Goal: Task Accomplishment & Management: Manage account settings

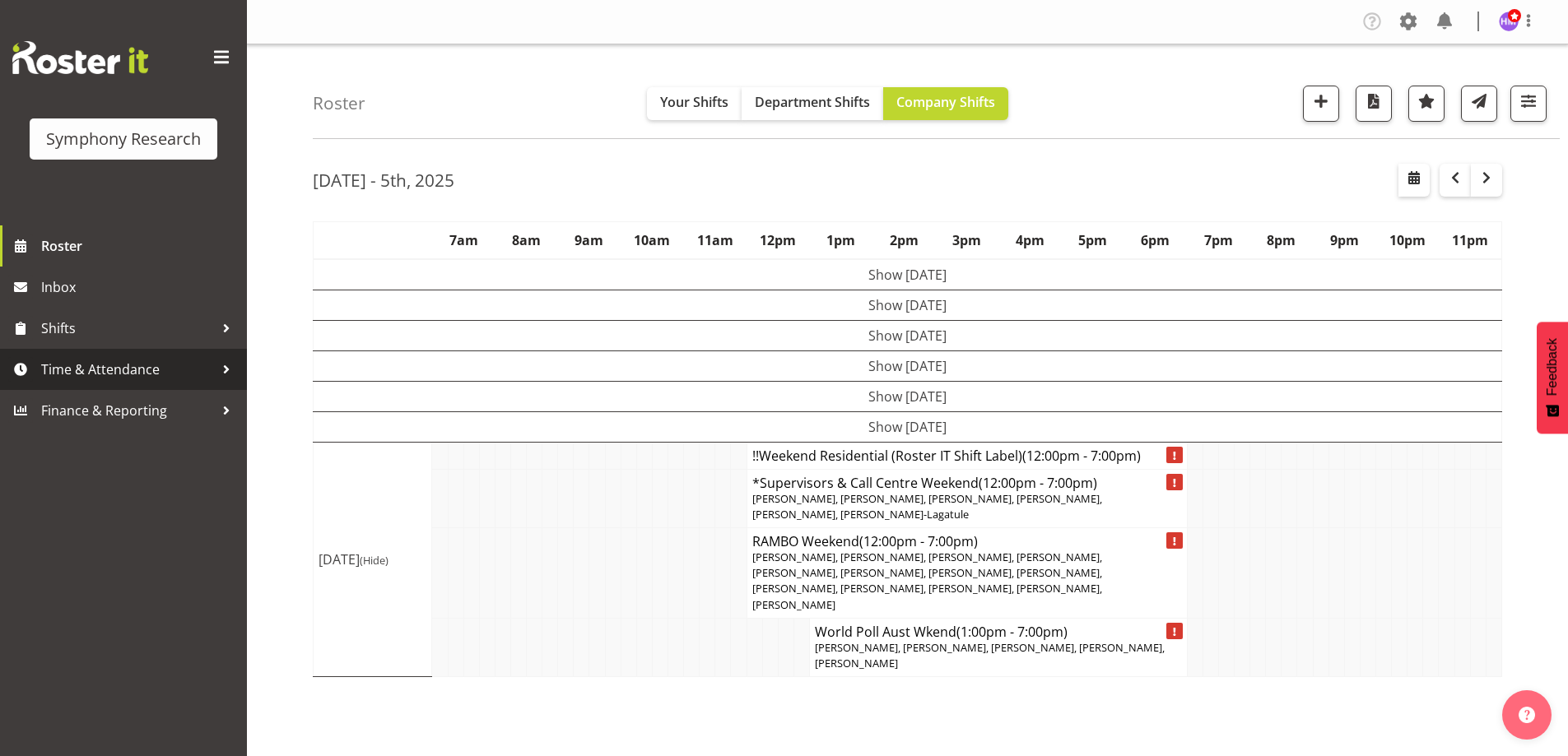
click at [132, 363] on span "Time & Attendance" at bounding box center [128, 369] width 173 height 25
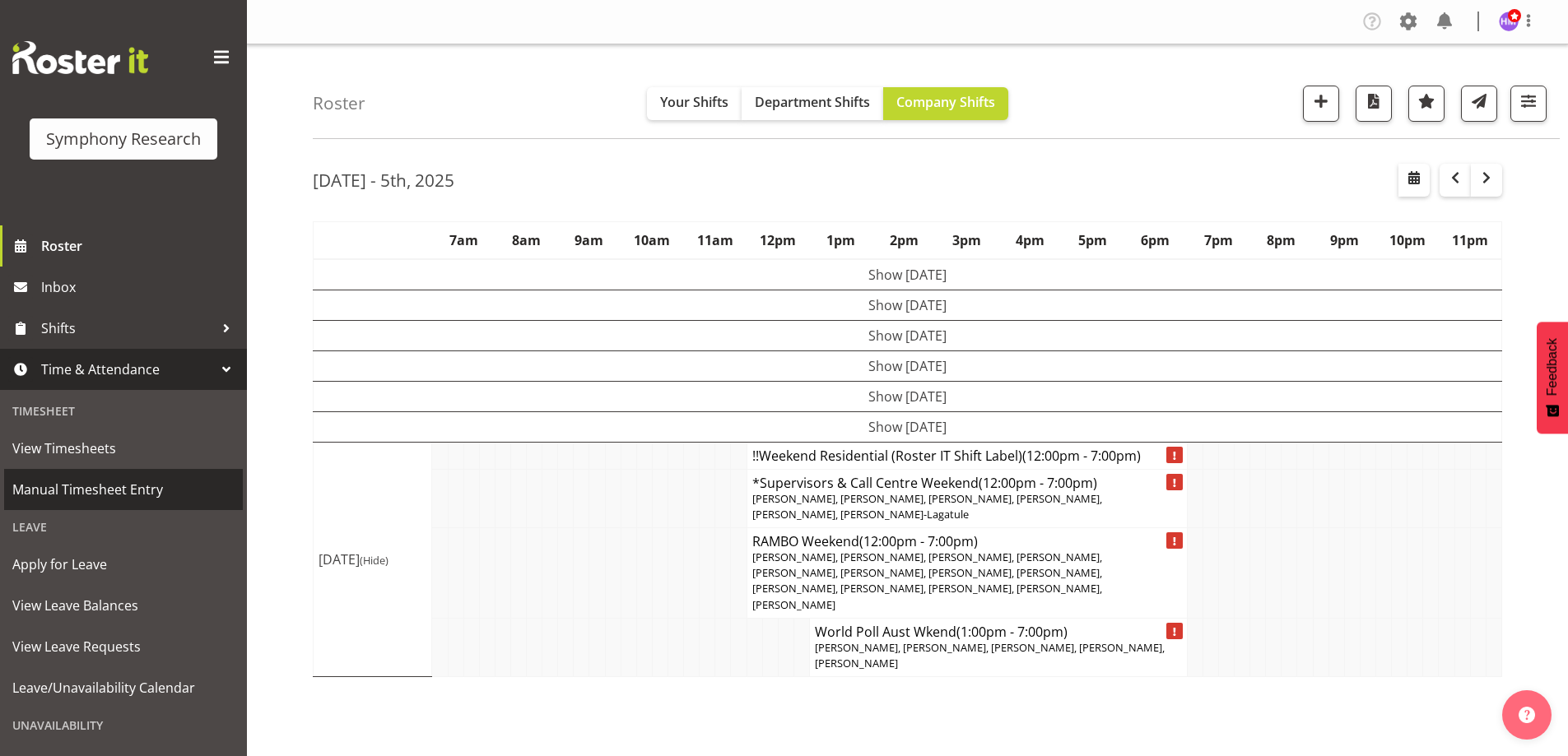
click at [97, 501] on span "Manual Timesheet Entry" at bounding box center [123, 489] width 222 height 25
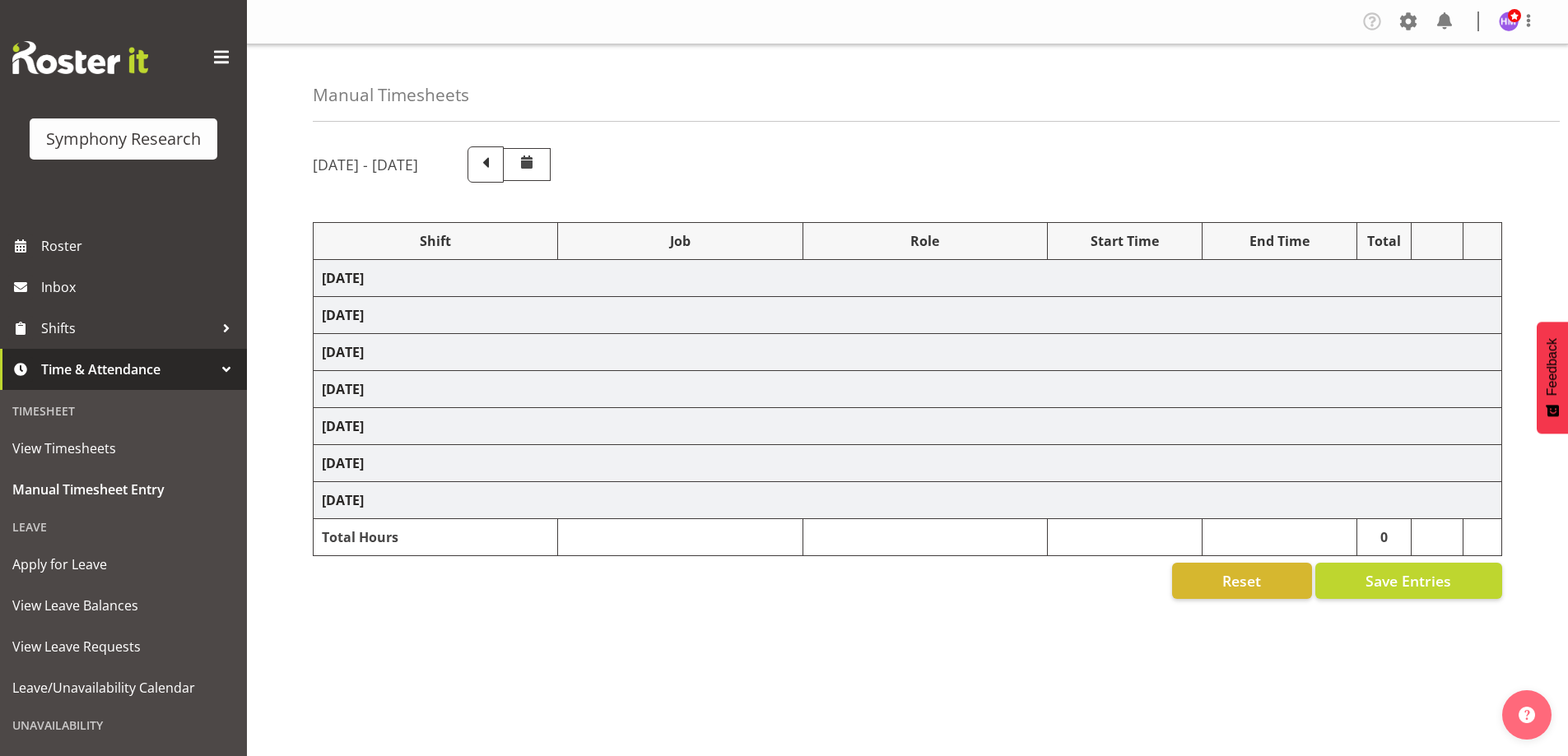
select select "1607"
select select "760"
select select "1607"
select select "743"
select select "1607"
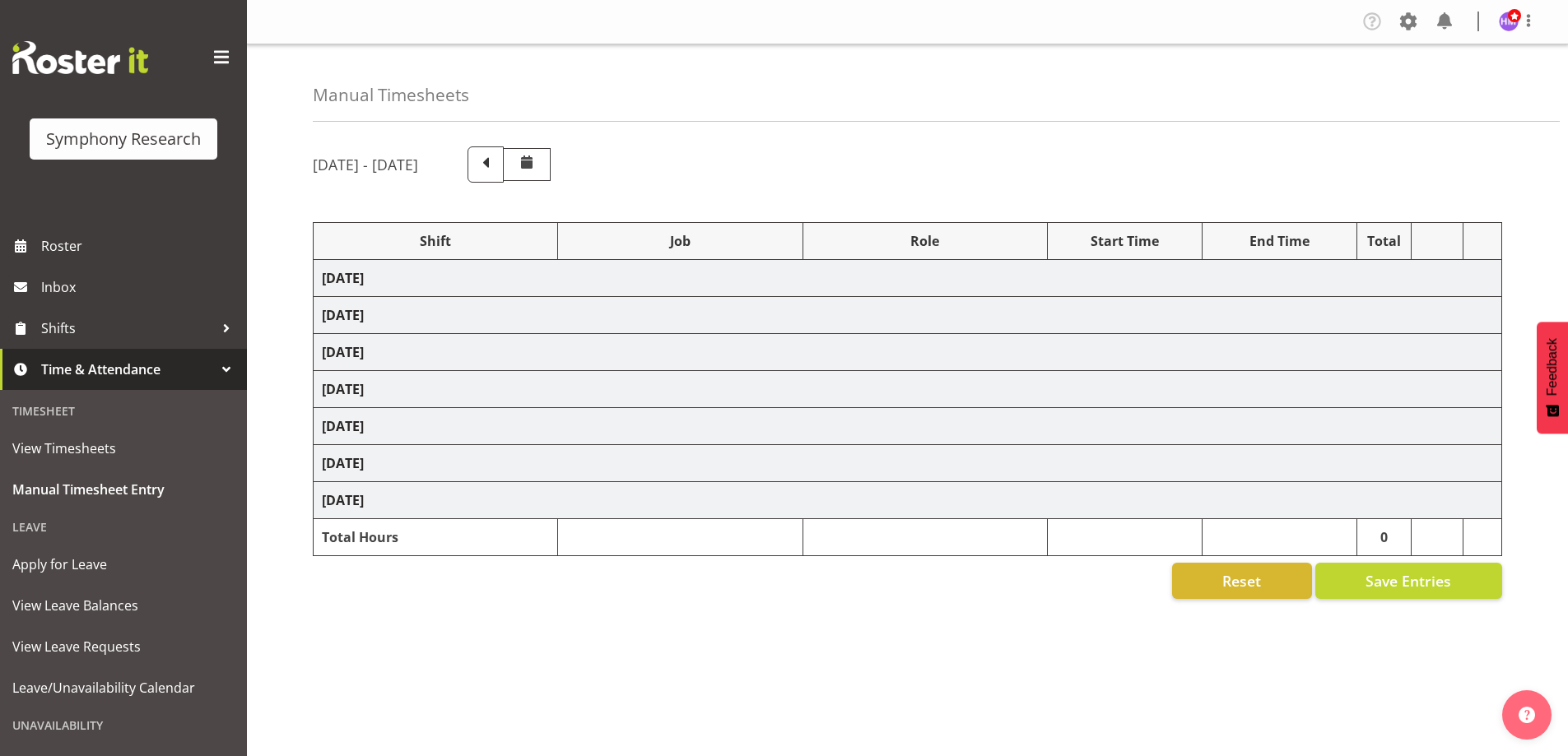
select select "10527"
select select "1607"
select select "10499"
select select "1607"
select select "743"
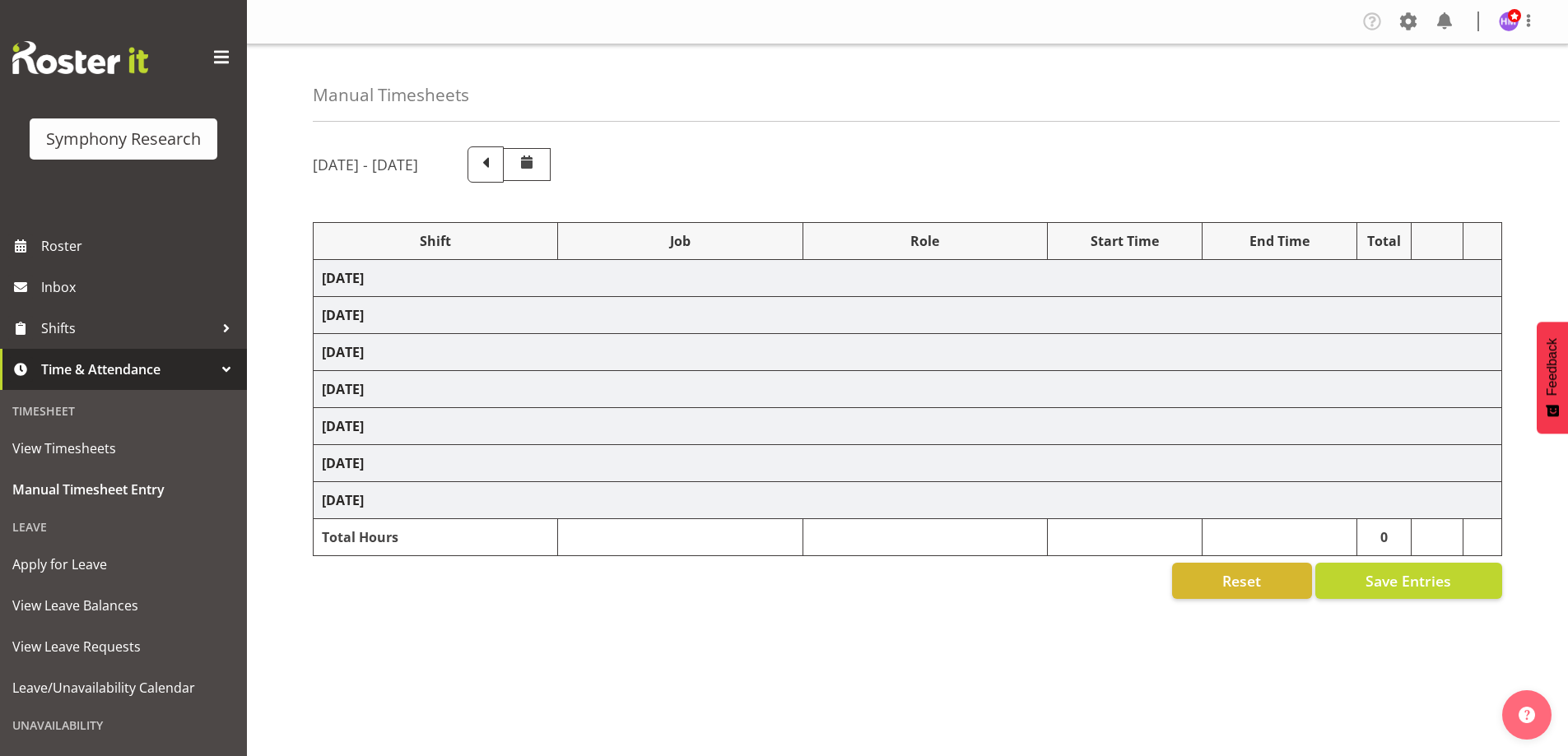
select select "1607"
select select "757"
select select "1607"
select select "10499"
select select "1607"
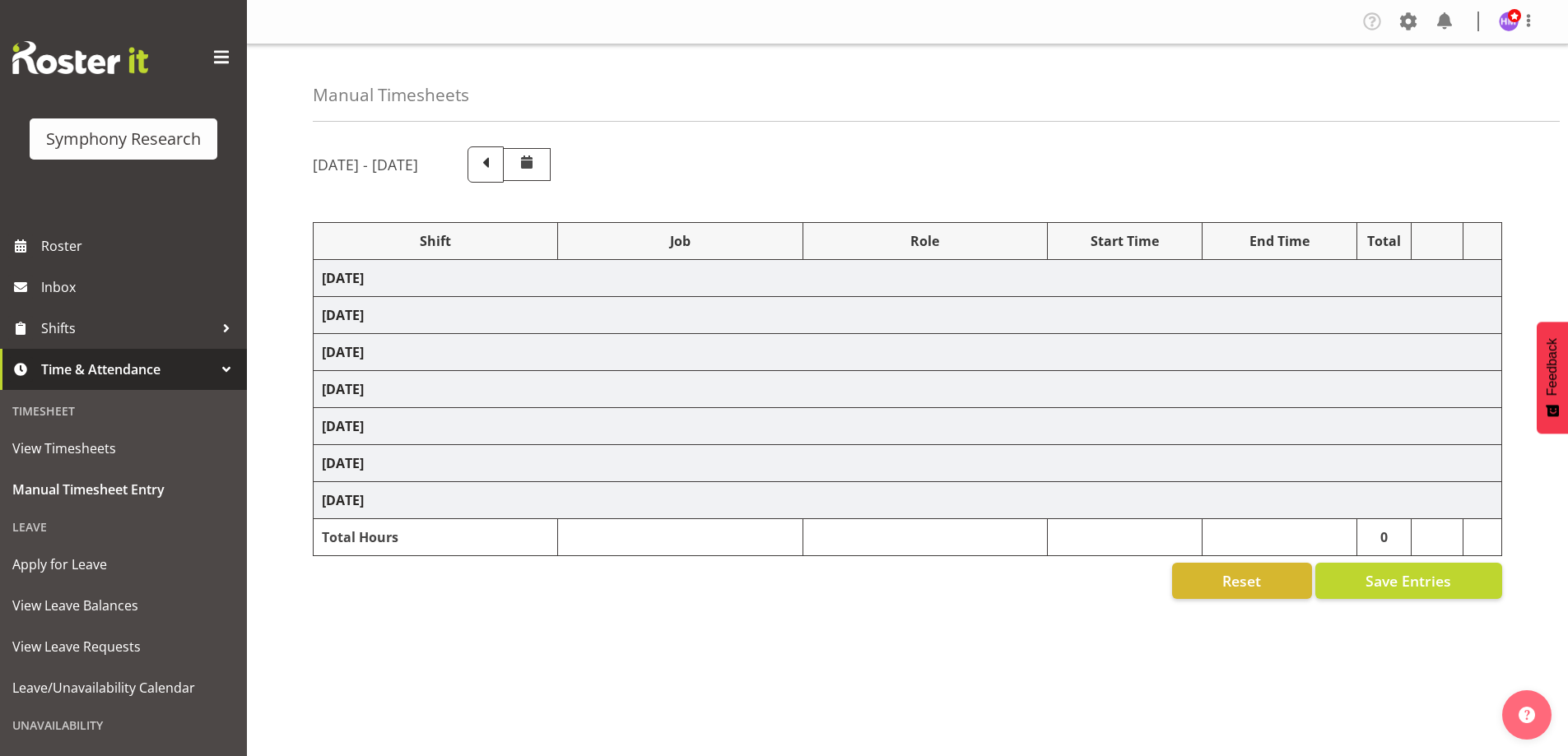
select select "10575"
select select "1607"
select select "10587"
select select "1607"
select select "757"
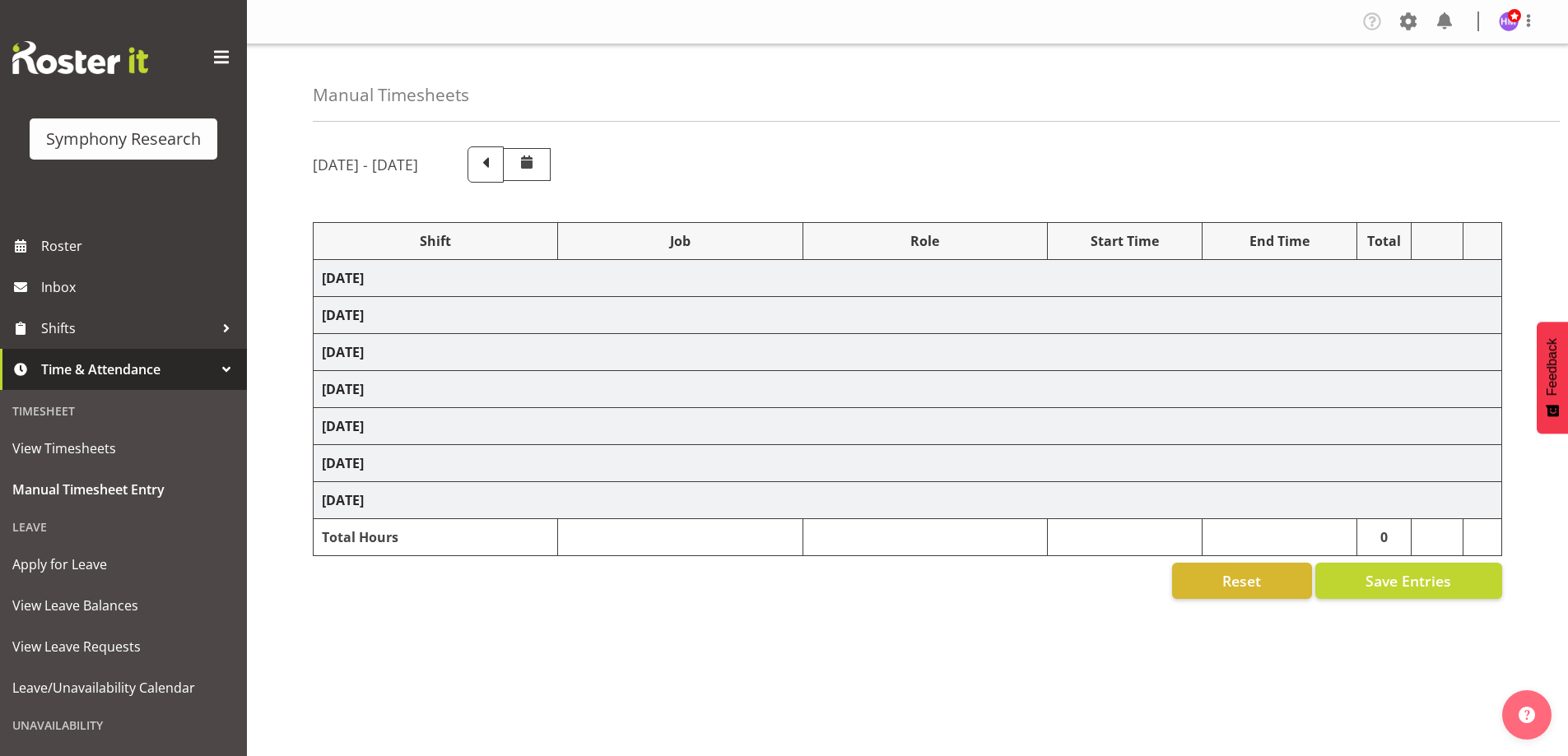
select select "1607"
select select "10575"
select select "1607"
select select "10485"
select select "1607"
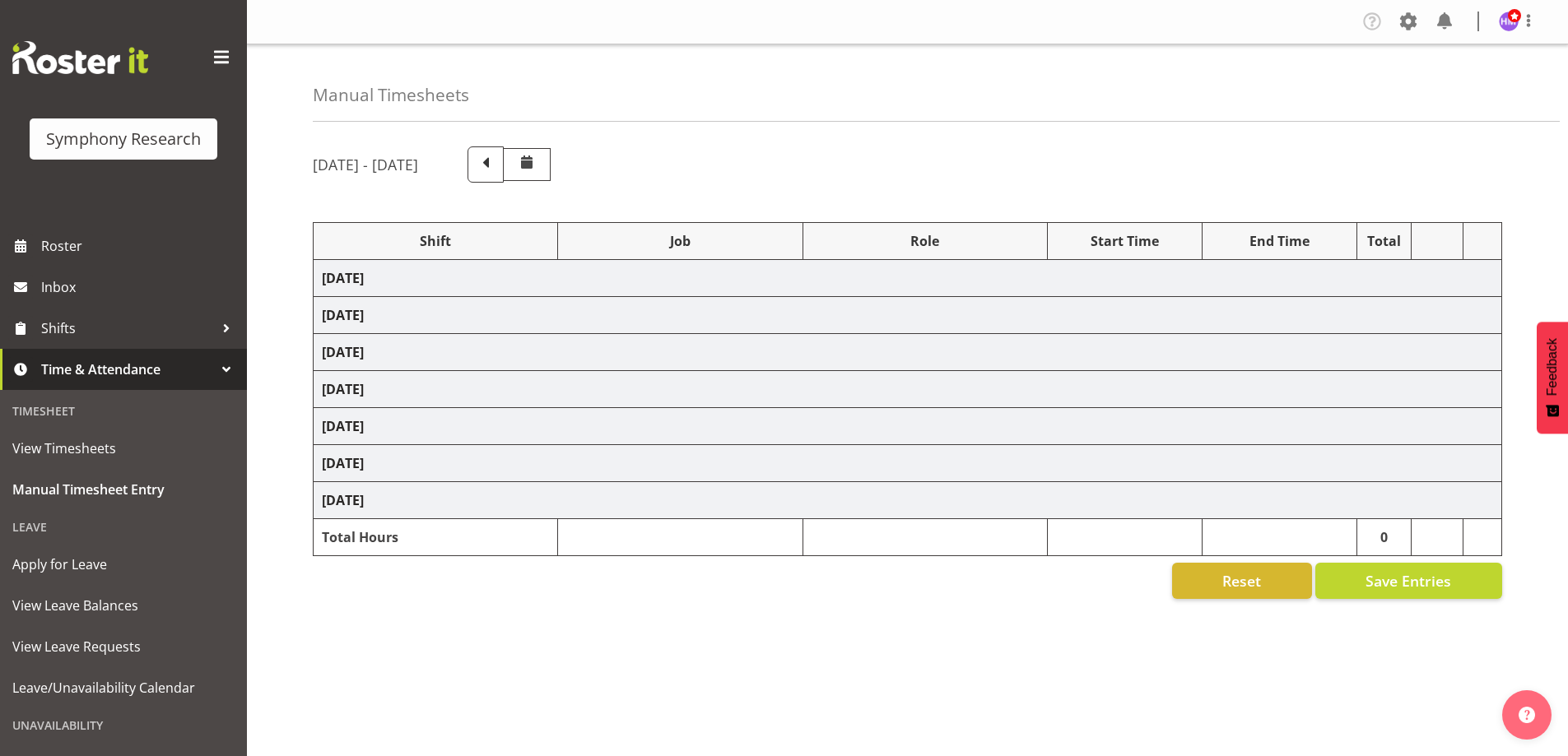
select select "10633"
select select "1607"
select select "10527"
select select "1607"
select select "10499"
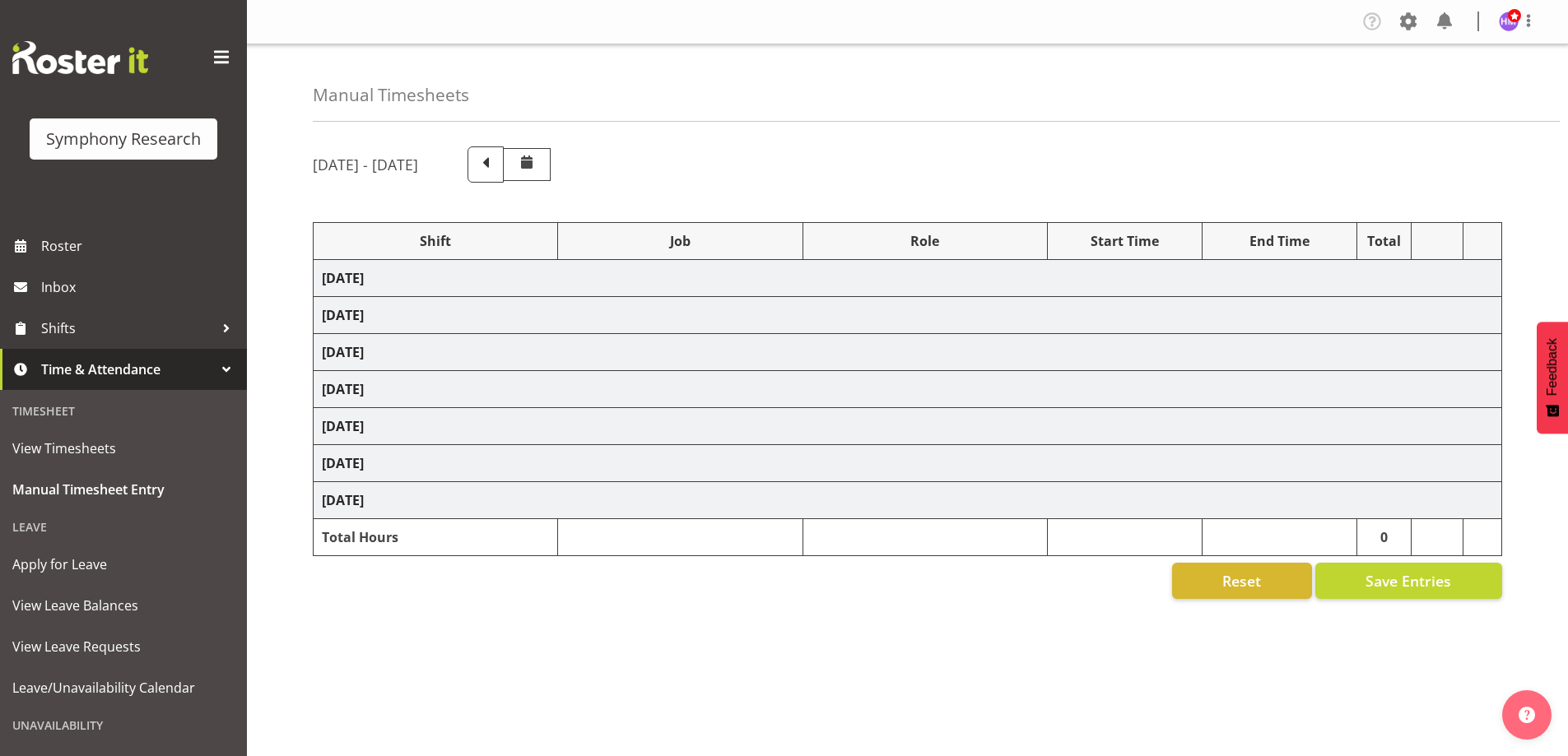
select select "1607"
select select "10731"
select select "1607"
select select "10587"
select select "1607"
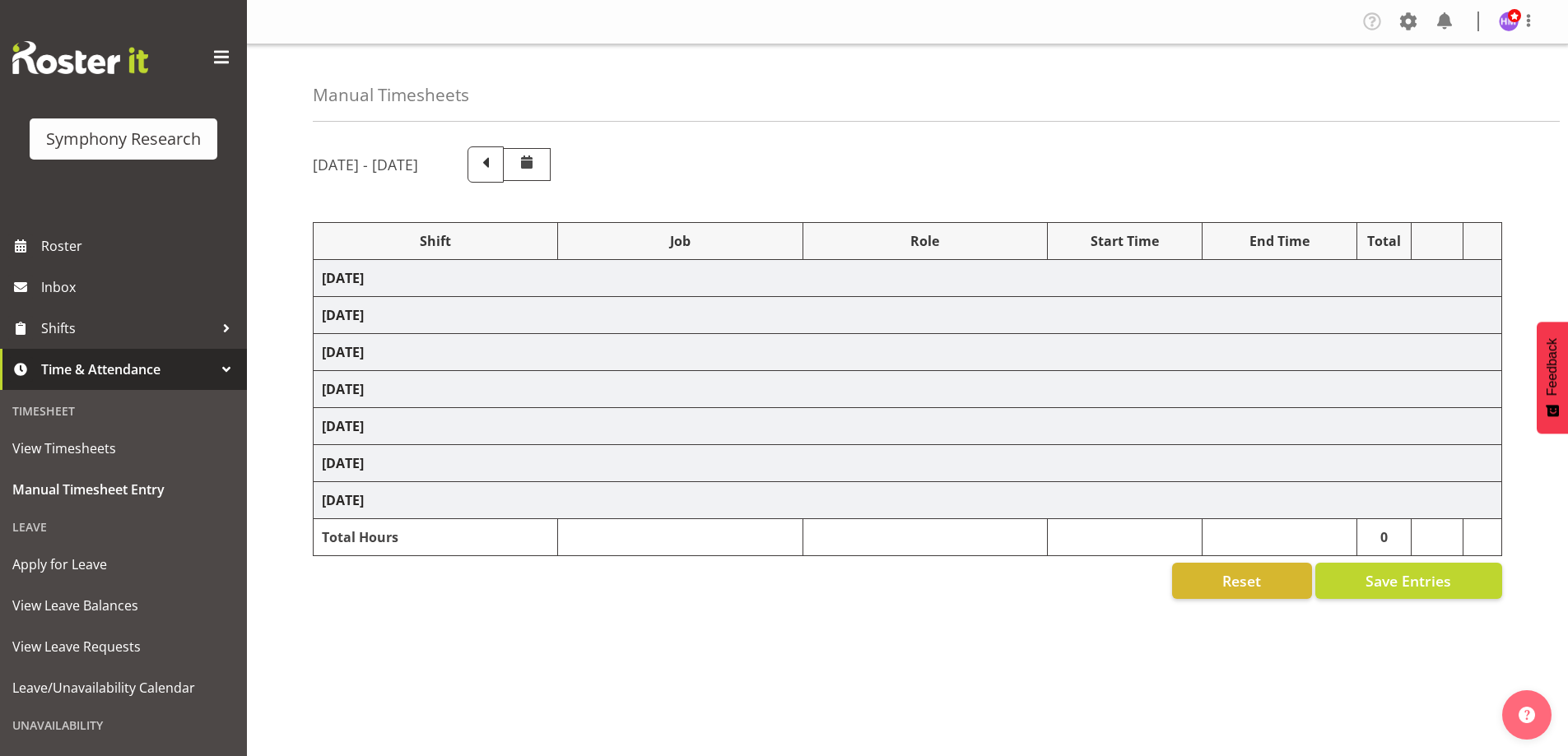
select select "10575"
select select "1607"
select select "10499"
select select "1607"
select select "10633"
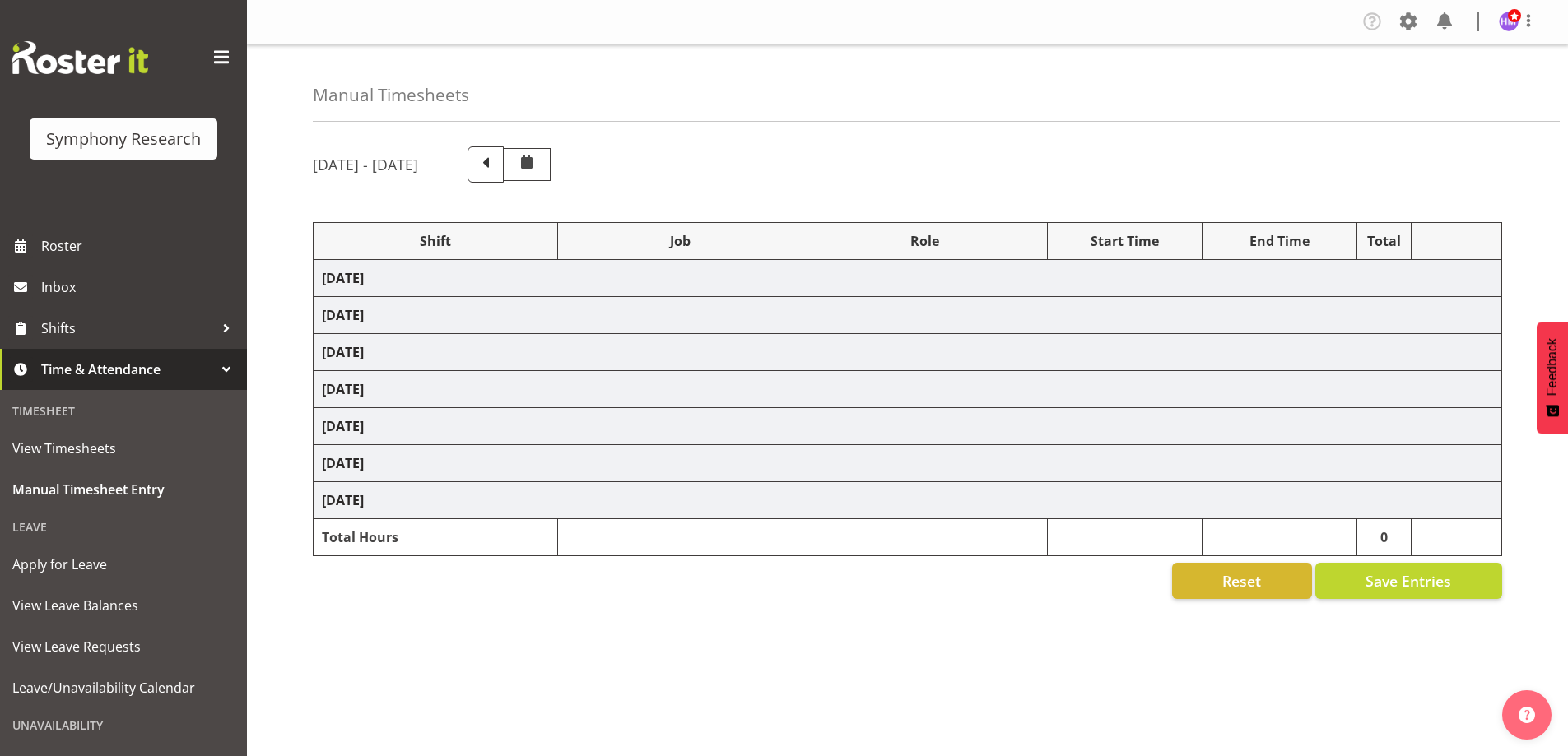
select select "1607"
select select "743"
select select "1607"
select select "10499"
select select "1607"
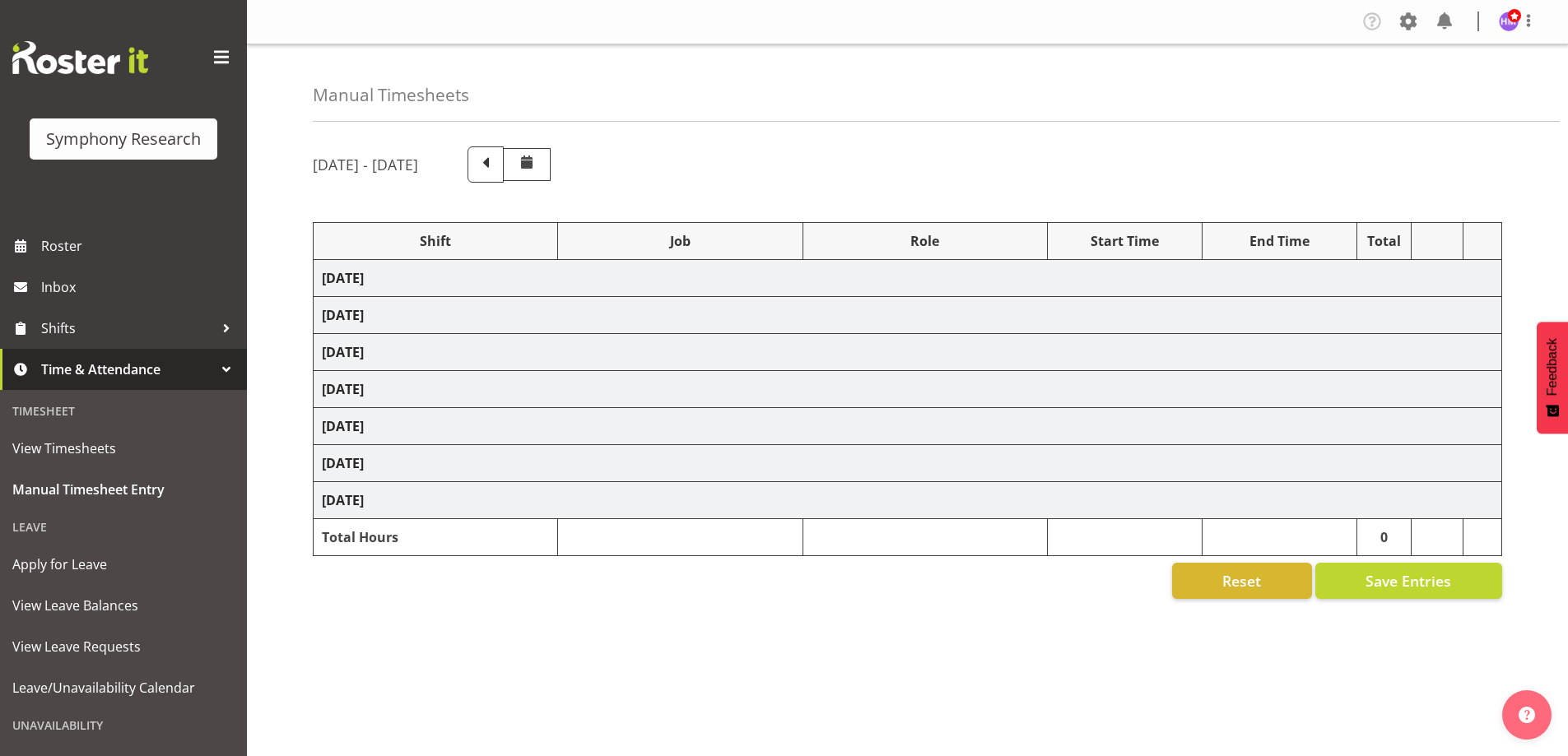
select select "757"
select select "1607"
select select "10587"
select select "1607"
select select "743"
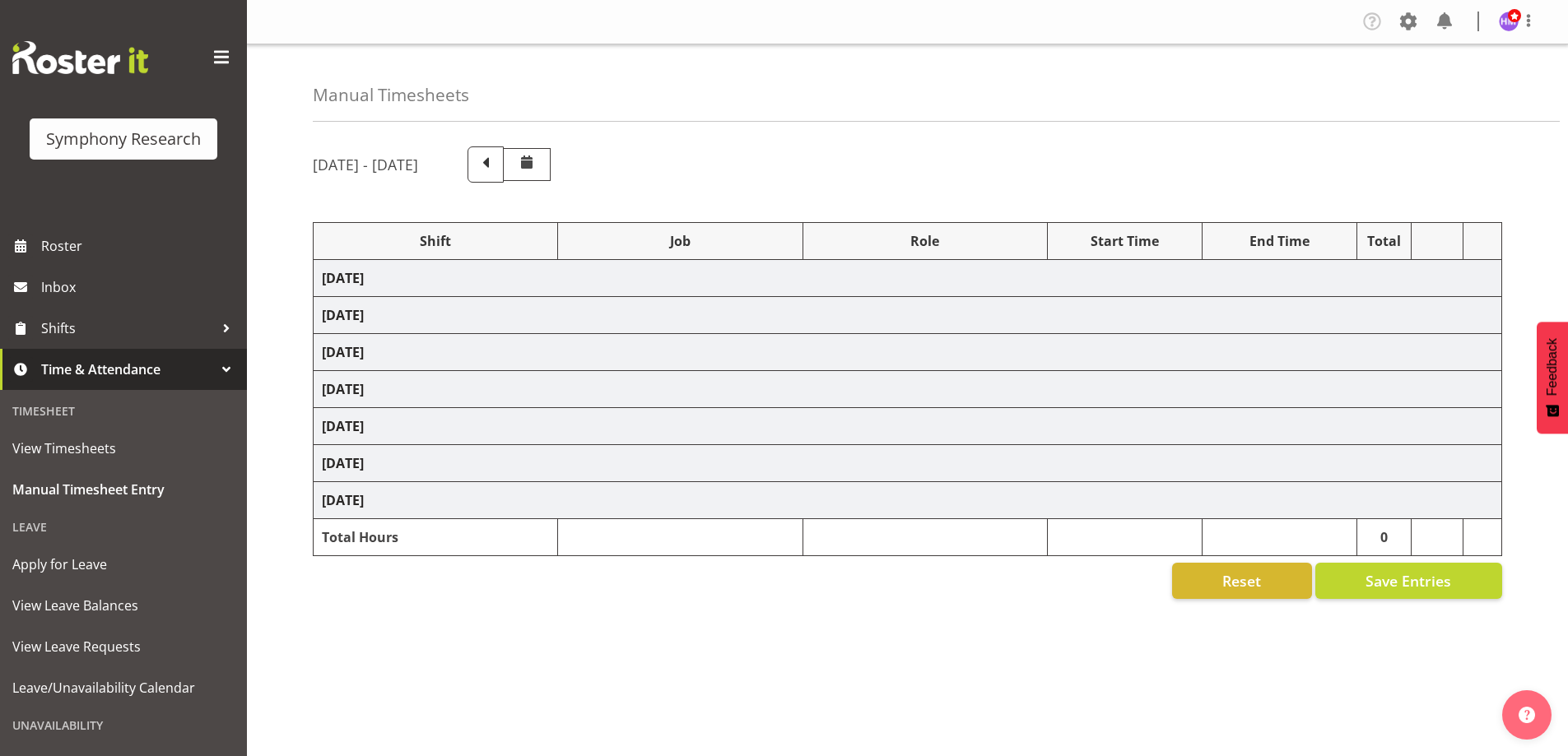
select select "1607"
select select "10587"
select select "1607"
select select "10730"
select select "1607"
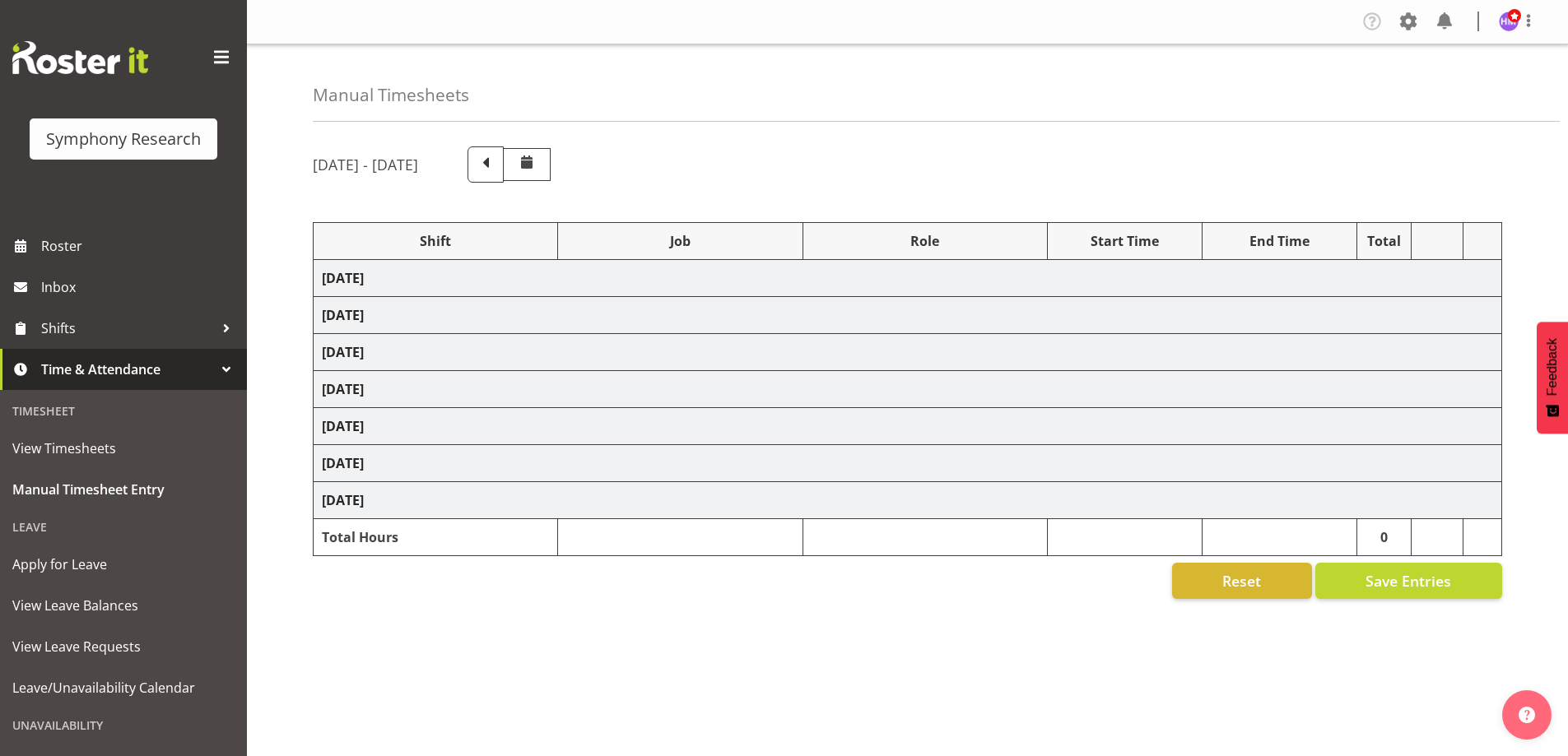
select select "743"
select select "1607"
select select "10732"
select select "1607"
select select "10732"
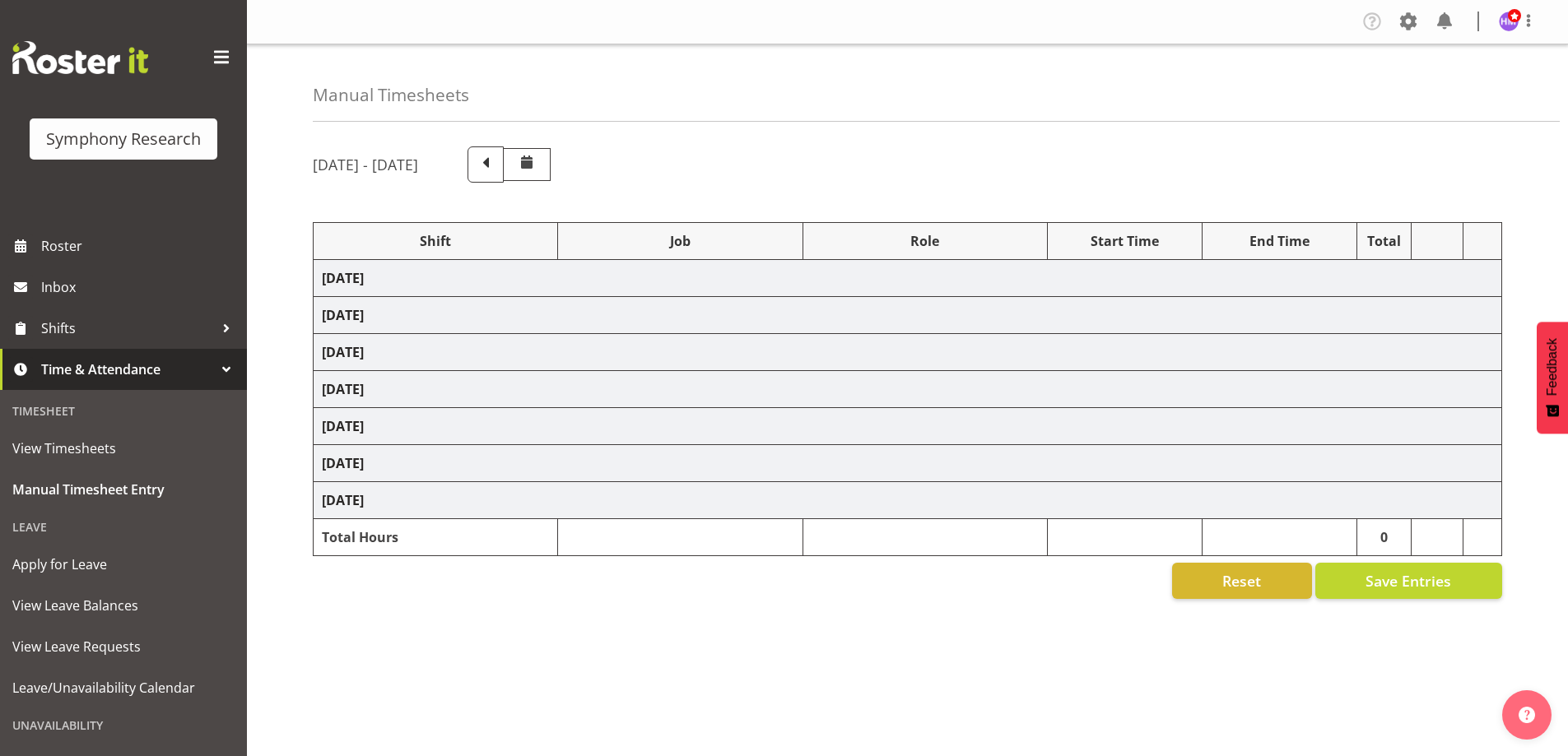
select select "1607"
select select "10732"
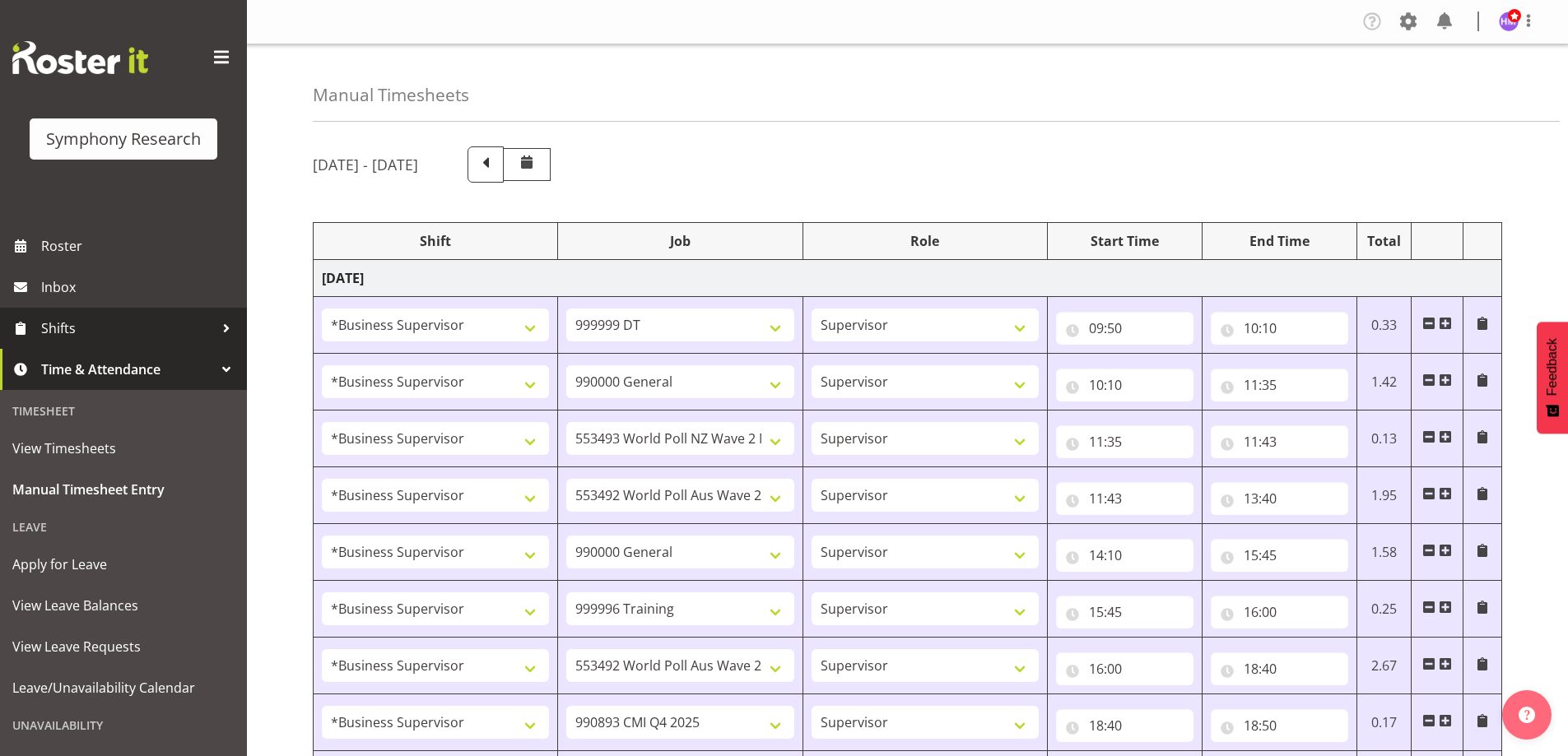
click at [49, 315] on link "Shifts" at bounding box center [123, 328] width 247 height 41
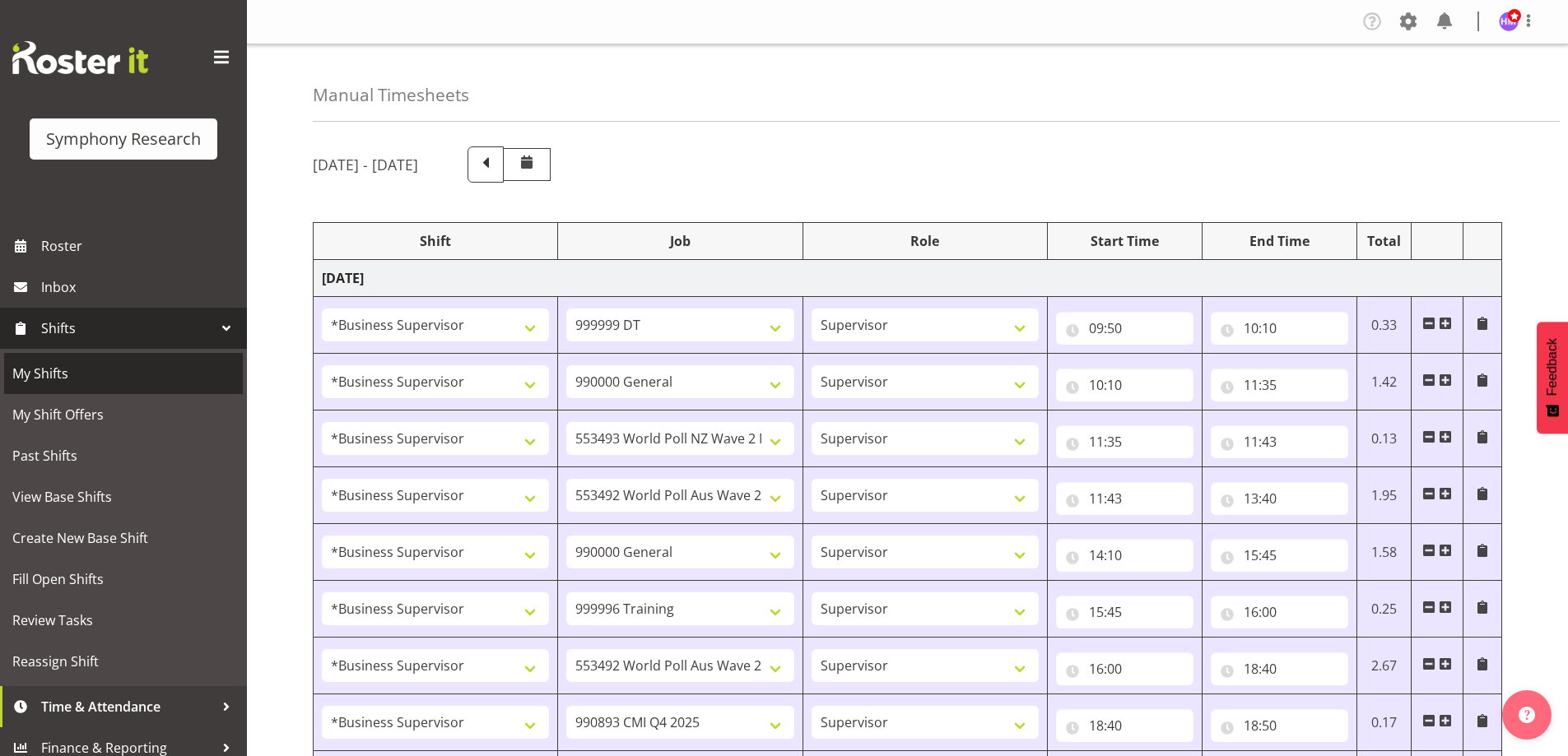
click at [63, 365] on span "My Shifts" at bounding box center [123, 373] width 222 height 25
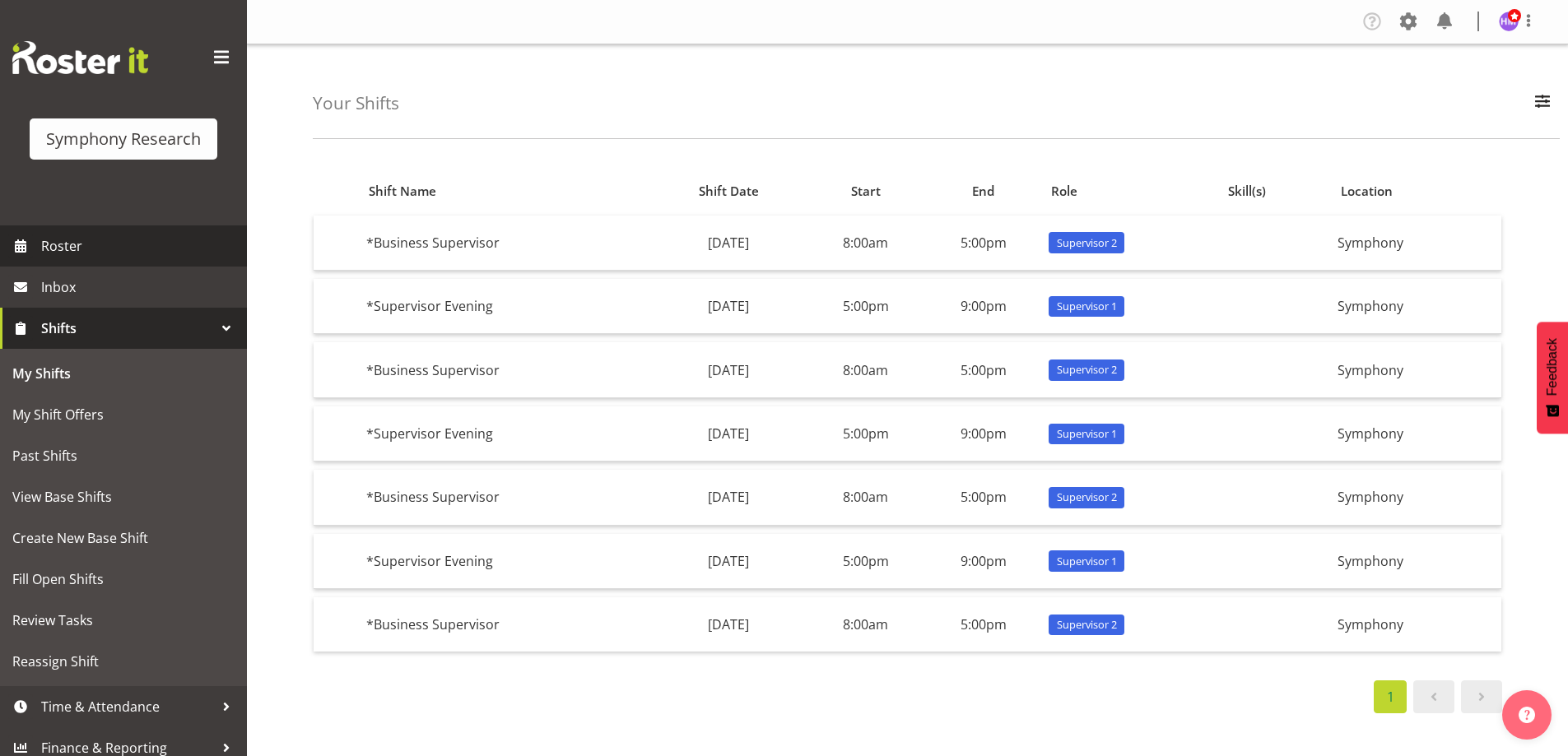
click at [84, 256] on span "Roster" at bounding box center [140, 245] width 198 height 25
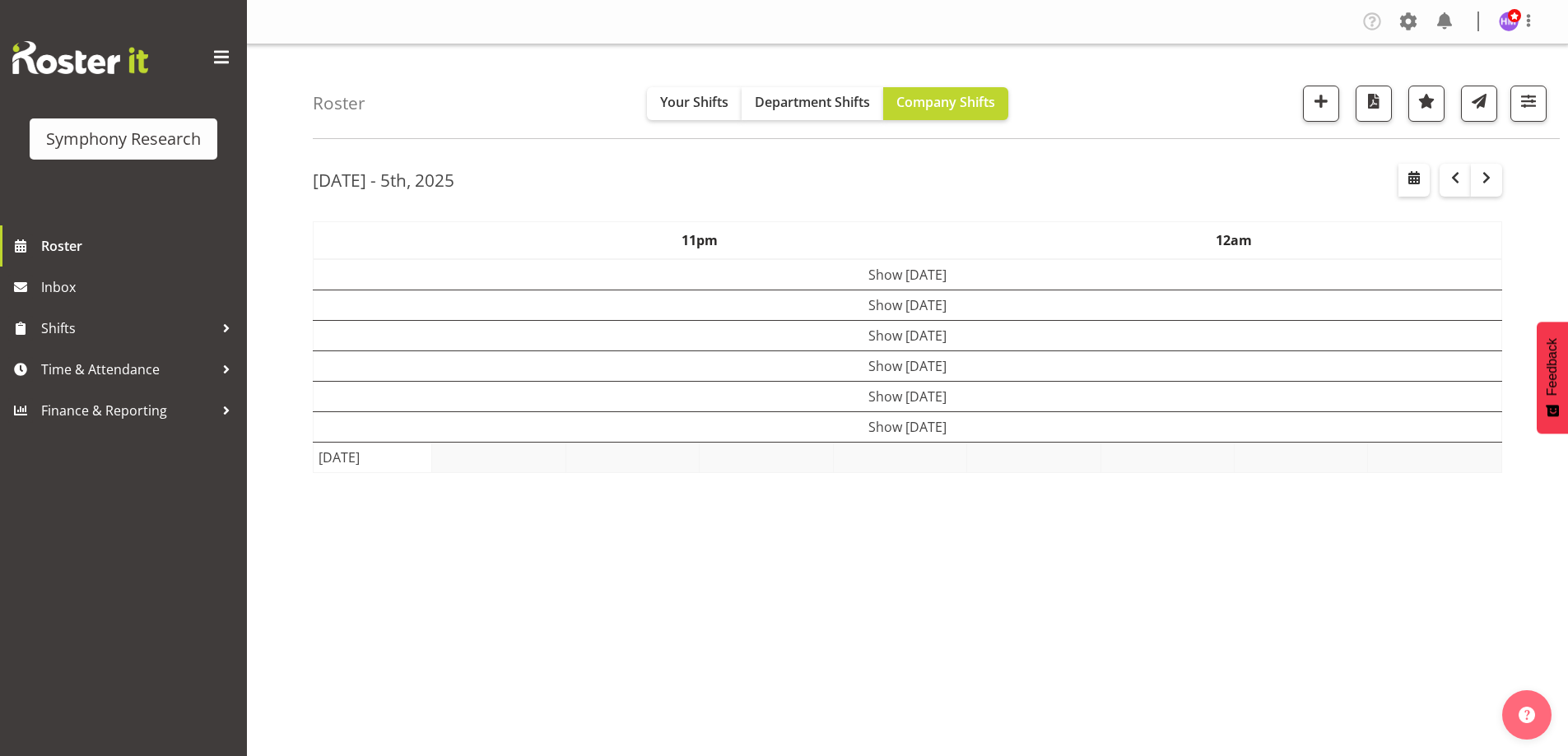
click at [914, 587] on div "Sep 29th - 5th, 2025 Sep 29 - Oct 05, 2025 Today Day Week Fortnight Month calen…" at bounding box center [940, 480] width 1255 height 659
